Goal: Task Accomplishment & Management: Manage account settings

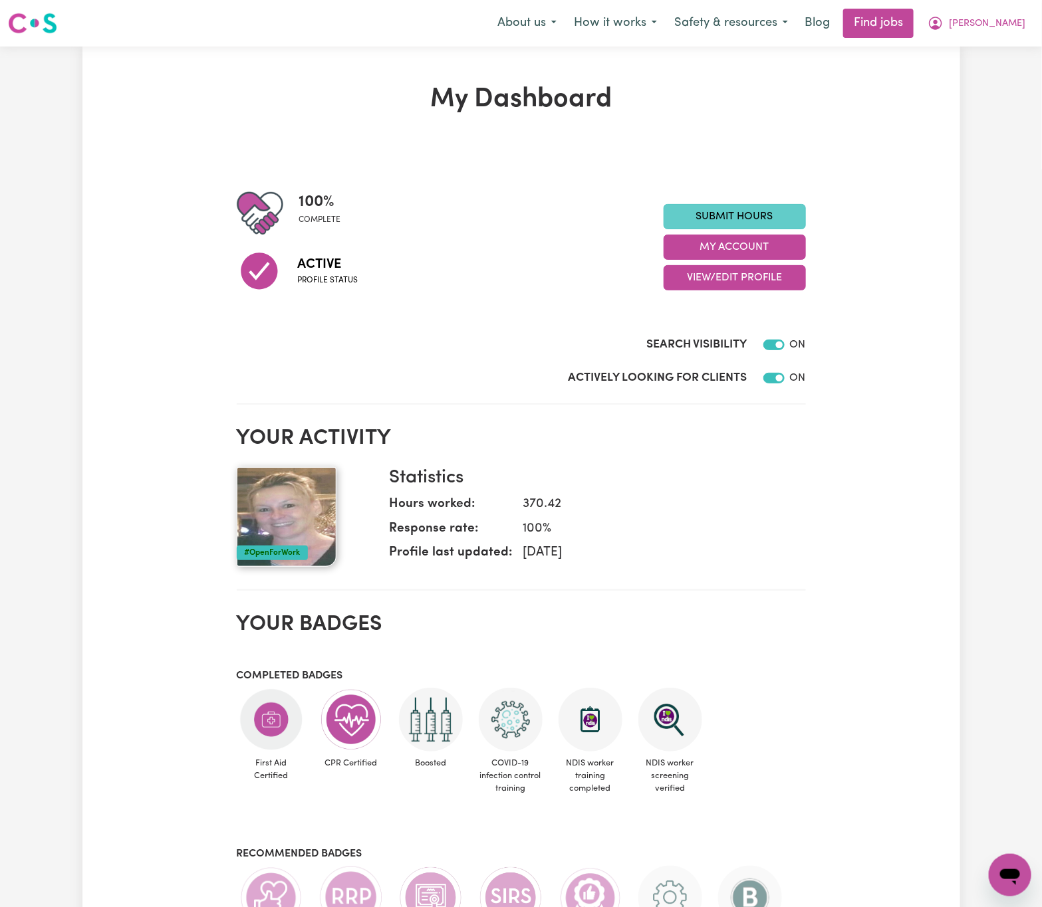
click at [748, 218] on link "Submit Hours" at bounding box center [734, 216] width 142 height 25
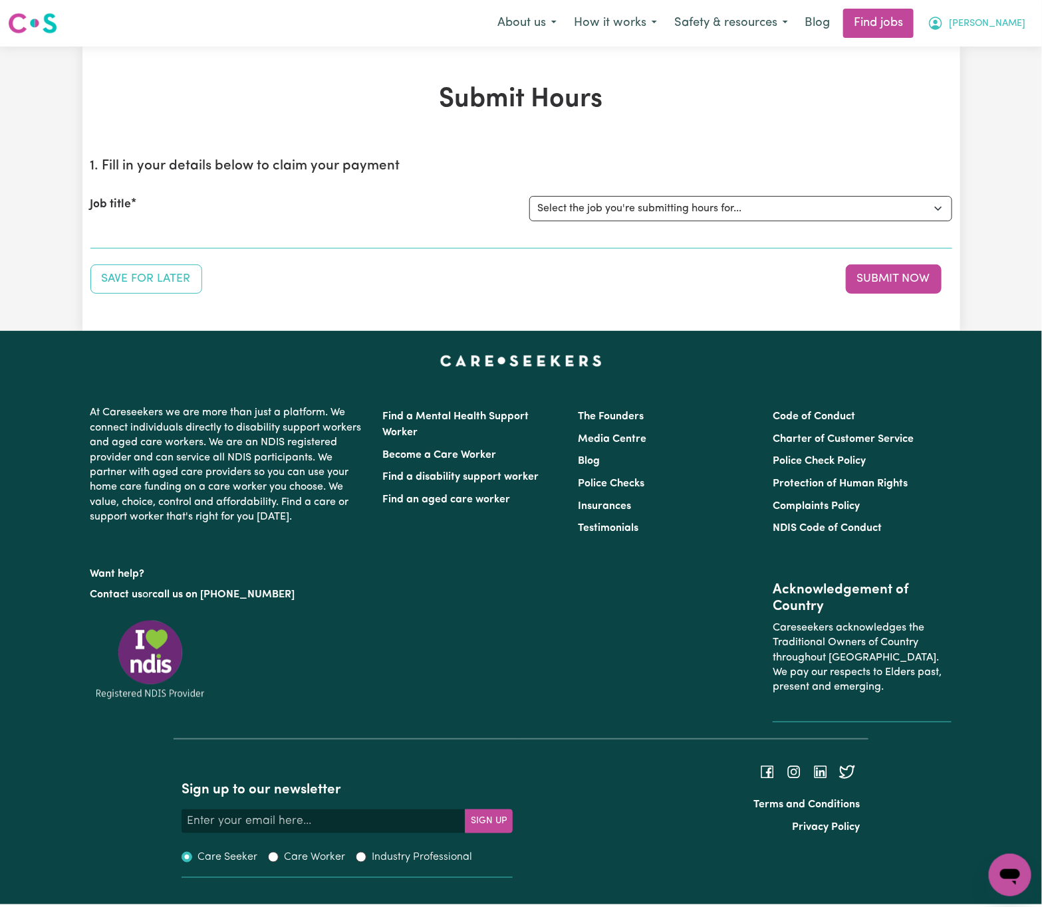
click at [993, 25] on span "[PERSON_NAME]" at bounding box center [987, 24] width 76 height 15
click at [990, 72] on link "My Dashboard" at bounding box center [980, 76] width 105 height 25
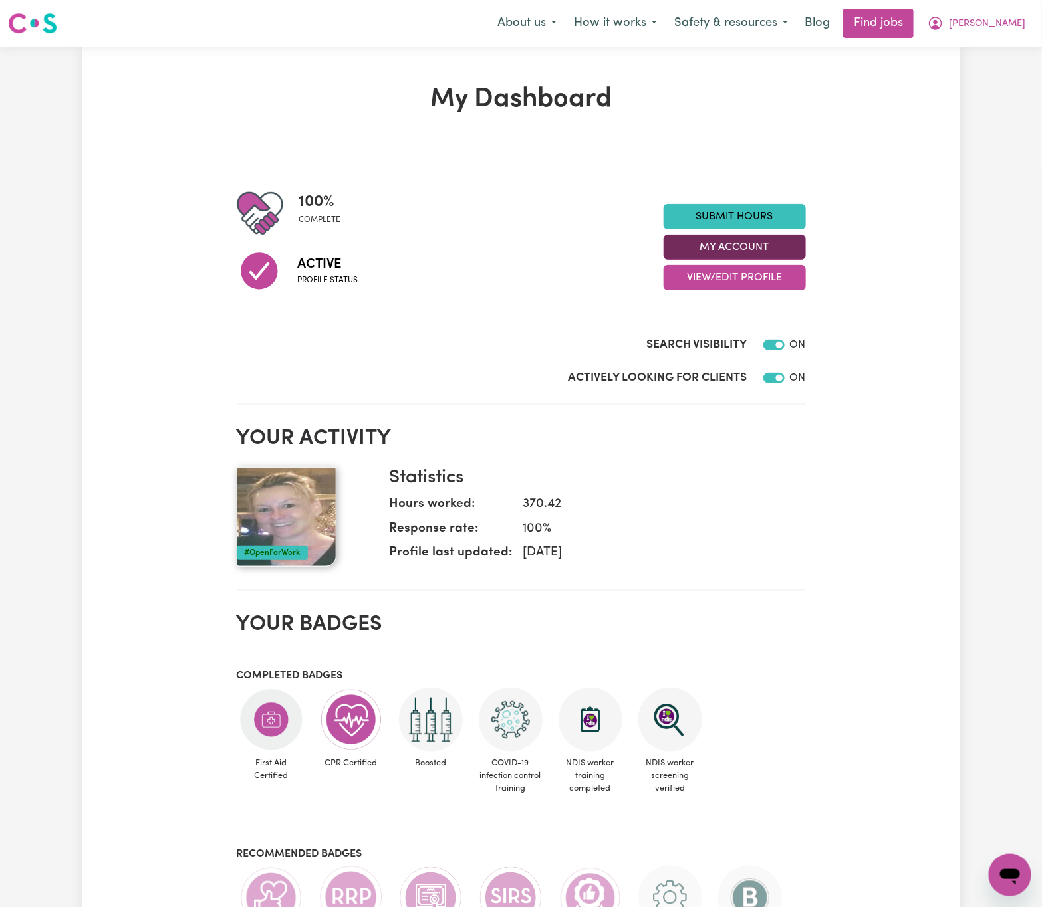
click at [756, 246] on button "My Account" at bounding box center [734, 247] width 142 height 25
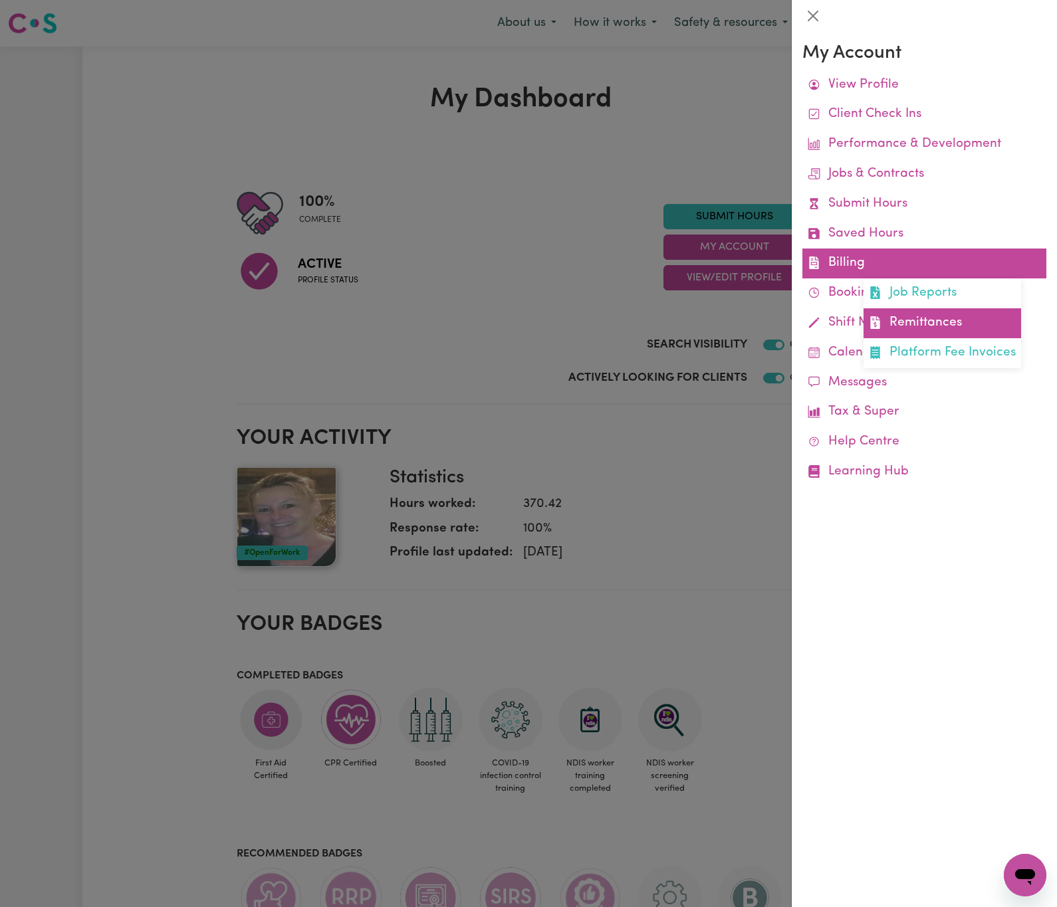
click at [962, 320] on link "Remittances" at bounding box center [942, 323] width 158 height 30
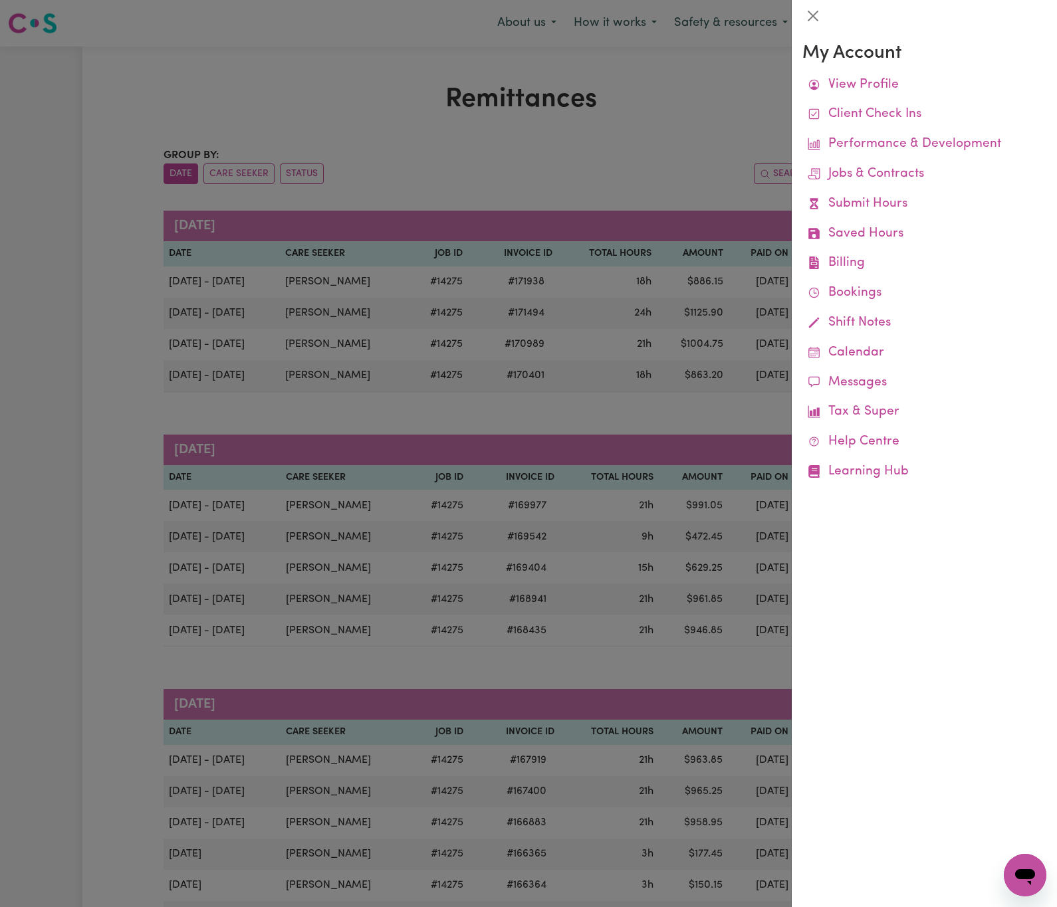
click at [681, 210] on div at bounding box center [528, 453] width 1057 height 907
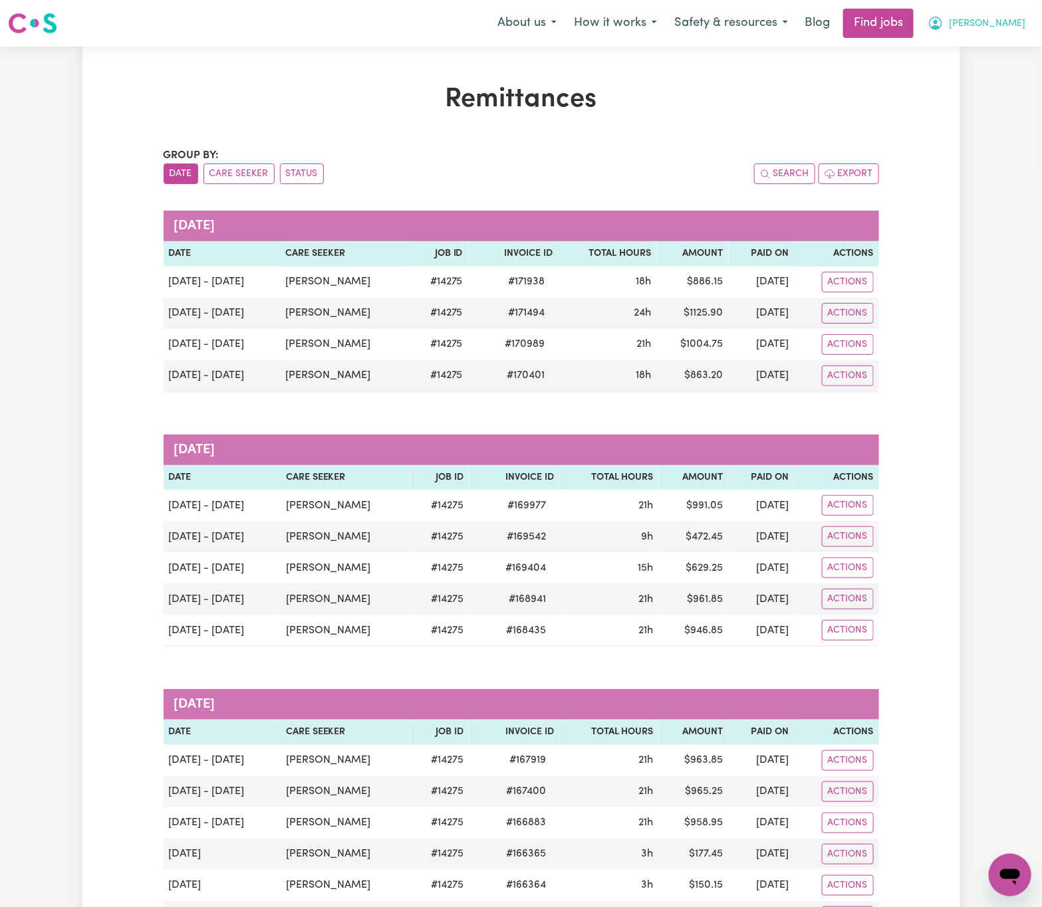
click at [1020, 24] on button "[PERSON_NAME]" at bounding box center [976, 23] width 115 height 28
click at [1001, 70] on link "My Dashboard" at bounding box center [980, 76] width 105 height 25
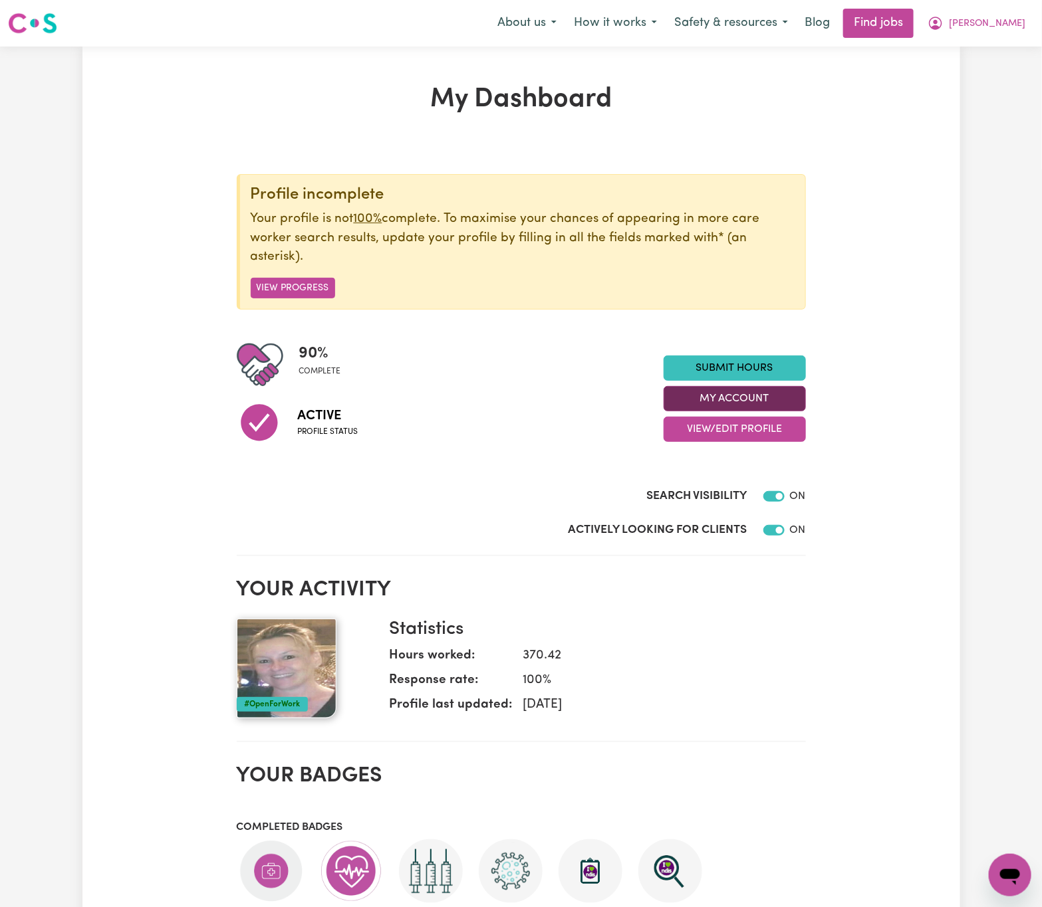
click at [705, 393] on button "My Account" at bounding box center [734, 398] width 142 height 25
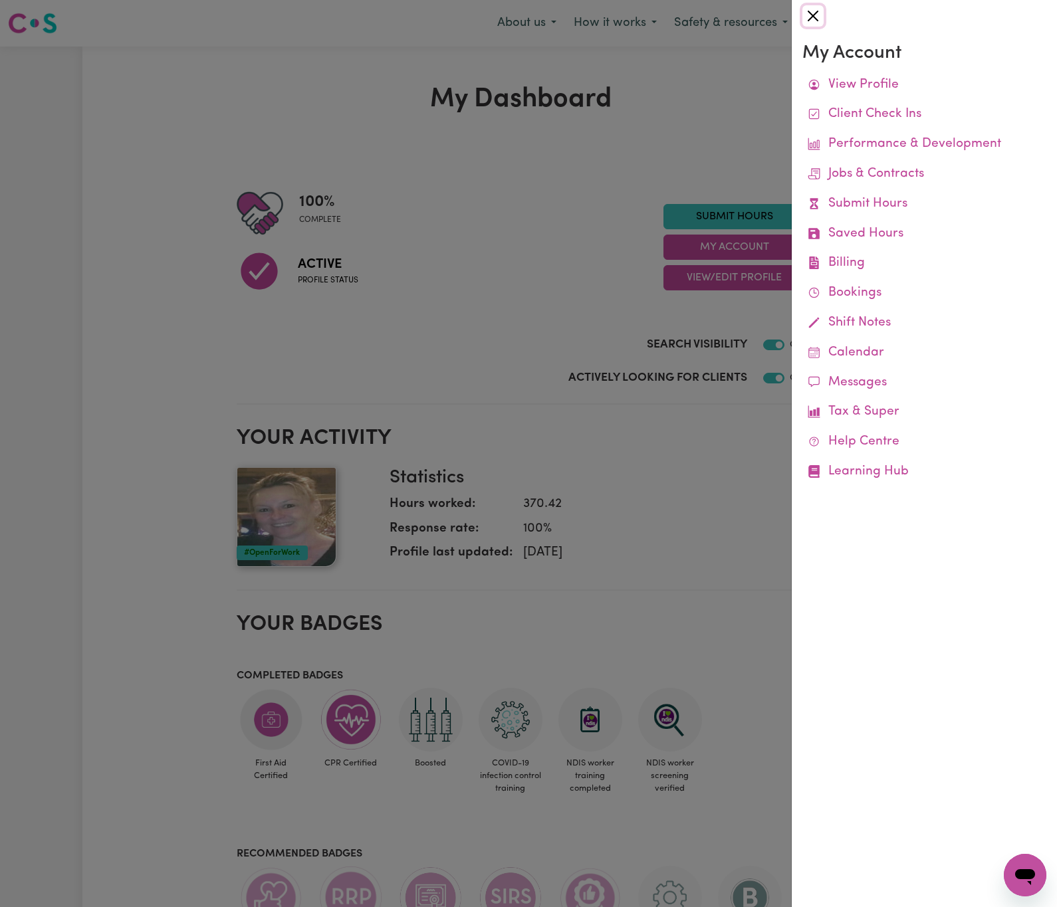
click at [812, 19] on button "Close" at bounding box center [812, 15] width 21 height 21
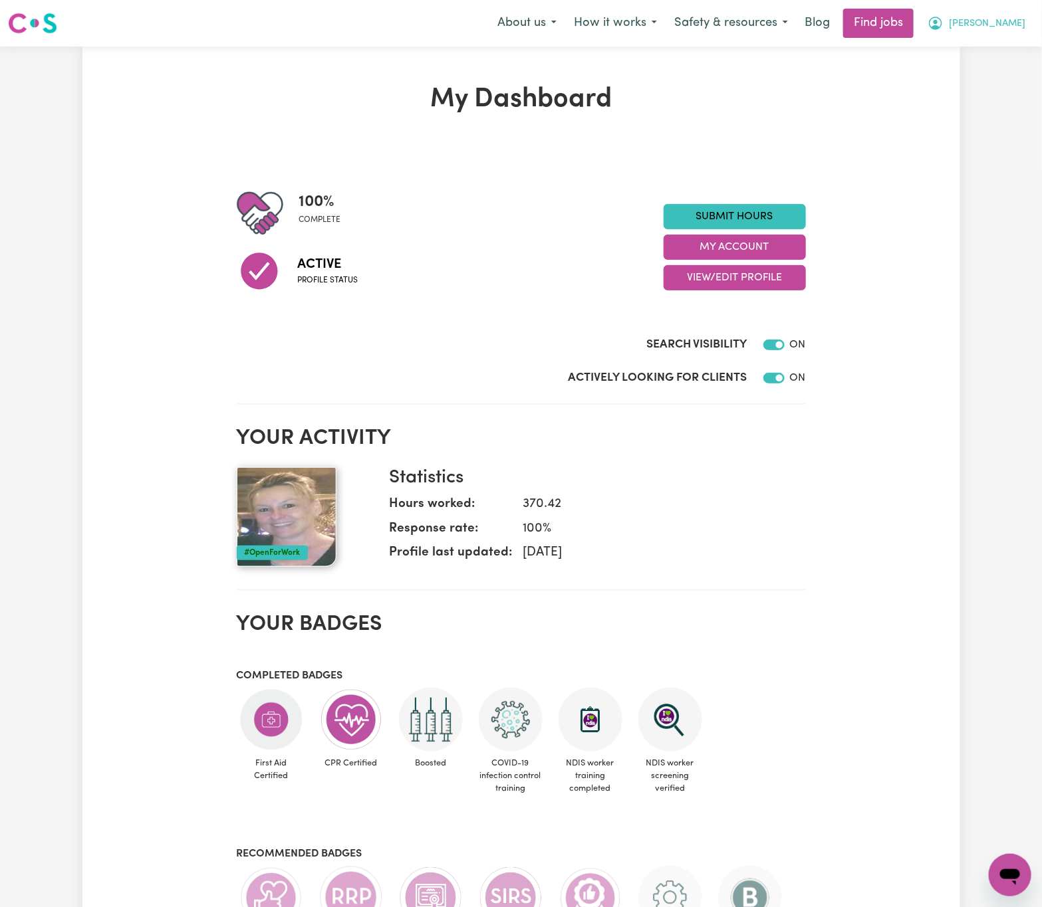
click at [1002, 22] on span "[PERSON_NAME]" at bounding box center [987, 24] width 76 height 15
click at [994, 98] on link "Logout" at bounding box center [980, 101] width 105 height 25
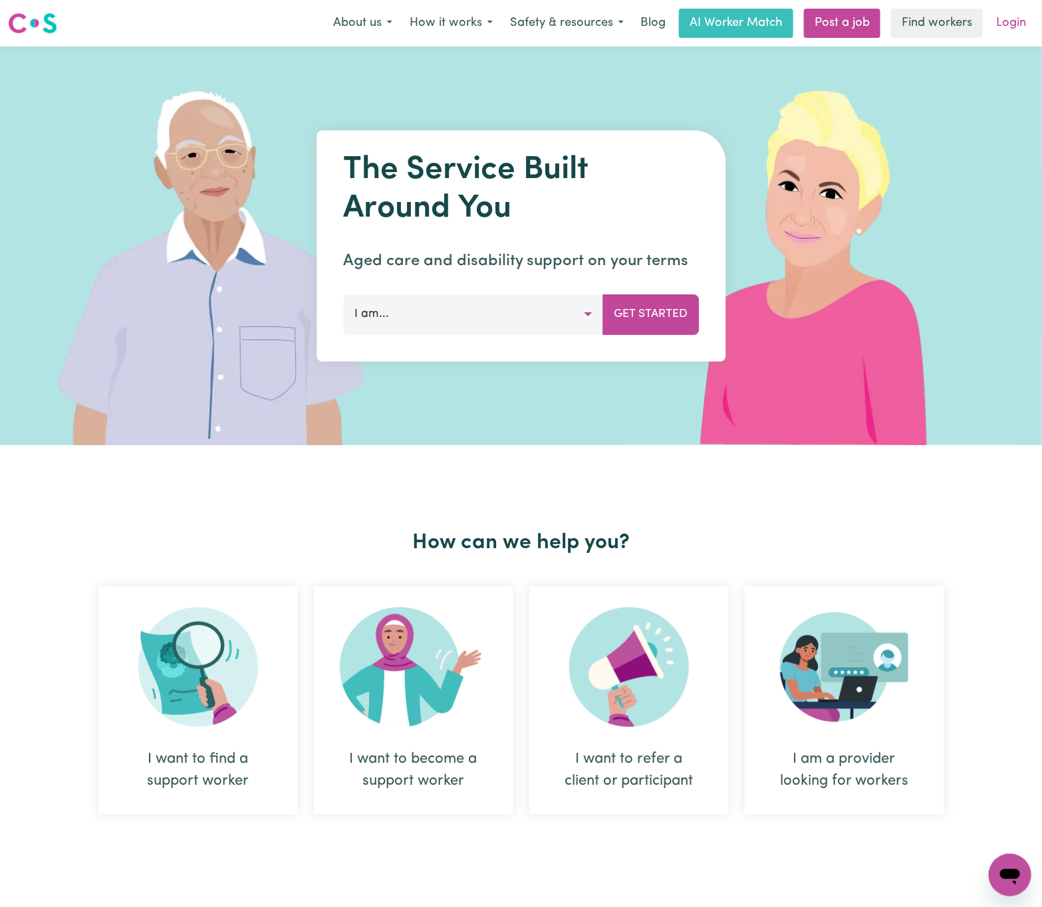
click at [1010, 12] on link "Login" at bounding box center [1011, 23] width 46 height 29
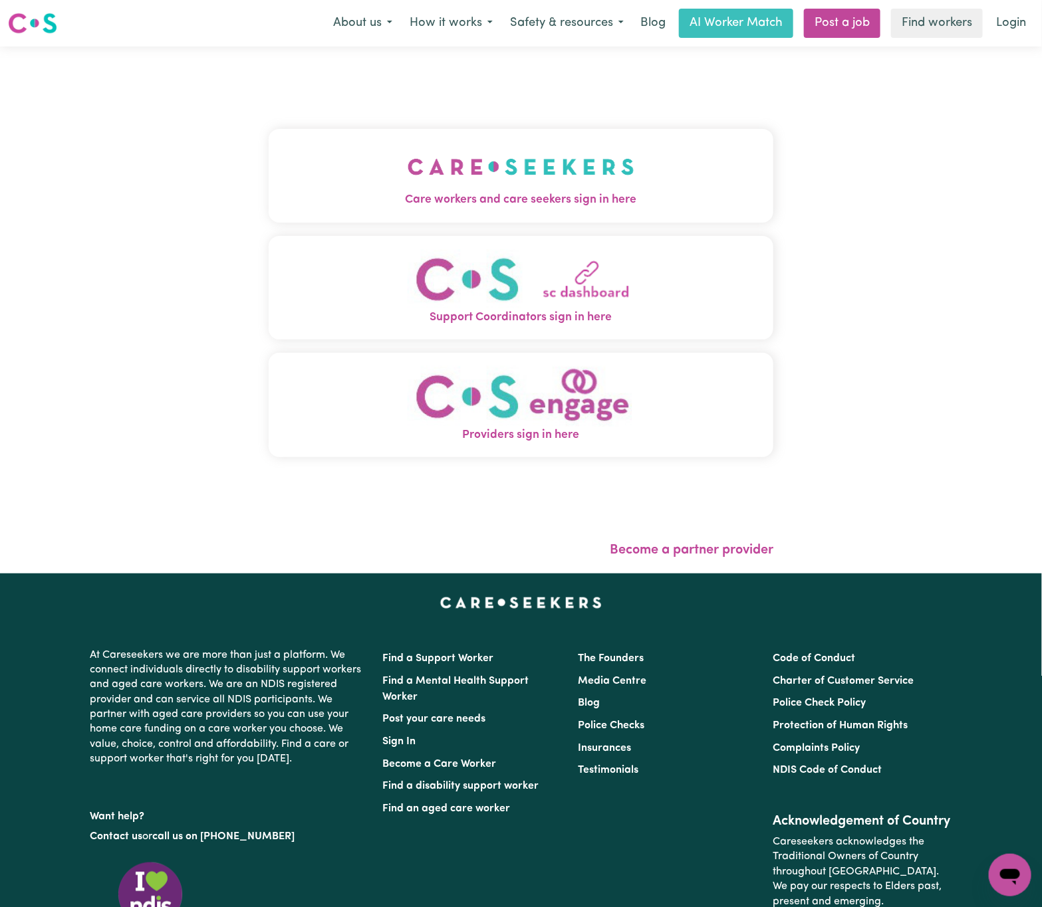
click at [528, 136] on button "Care workers and care seekers sign in here" at bounding box center [521, 175] width 505 height 93
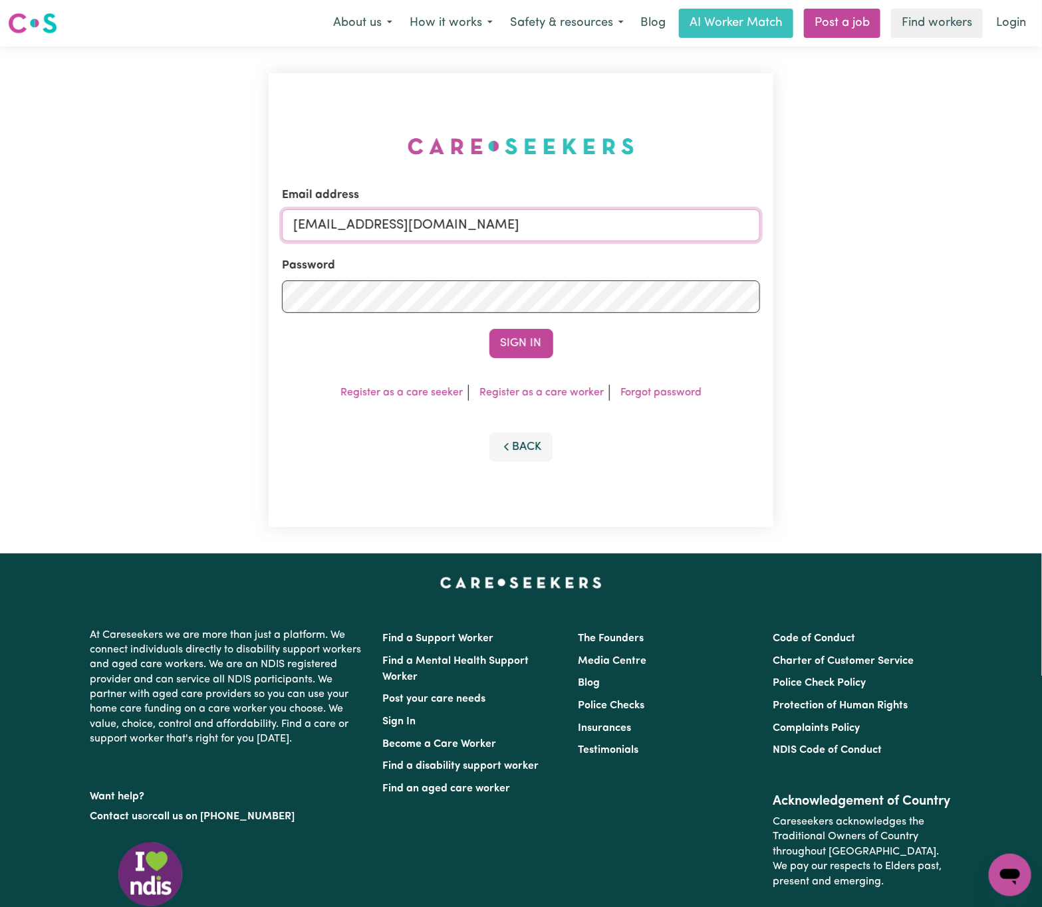
drag, startPoint x: 364, startPoint y: 217, endPoint x: 922, endPoint y: 214, distance: 558.3
click at [922, 214] on div "Email address [EMAIL_ADDRESS][DOMAIN_NAME] Password Sign In Register as a care …" at bounding box center [521, 300] width 1042 height 507
paste input "joshuarcollins-[GEOGRAPHIC_DATA]"
type input "[EMAIL_ADDRESS][DOMAIN_NAME]"
click at [489, 329] on button "Sign In" at bounding box center [521, 343] width 64 height 29
